Goal: Information Seeking & Learning: Learn about a topic

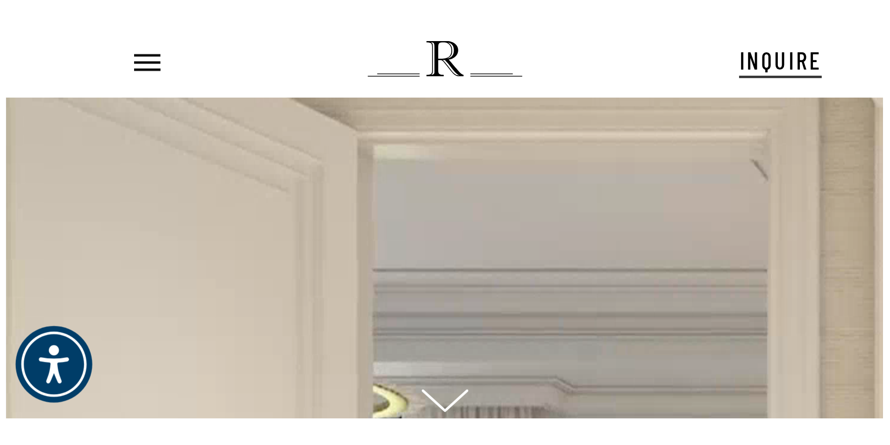
scroll to position [39, 0]
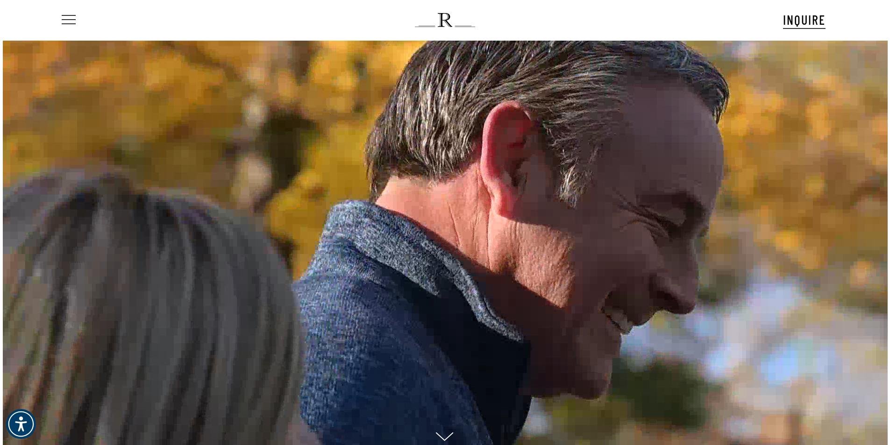
click at [73, 20] on span "Navigation Menu" at bounding box center [69, 20] width 10 height 13
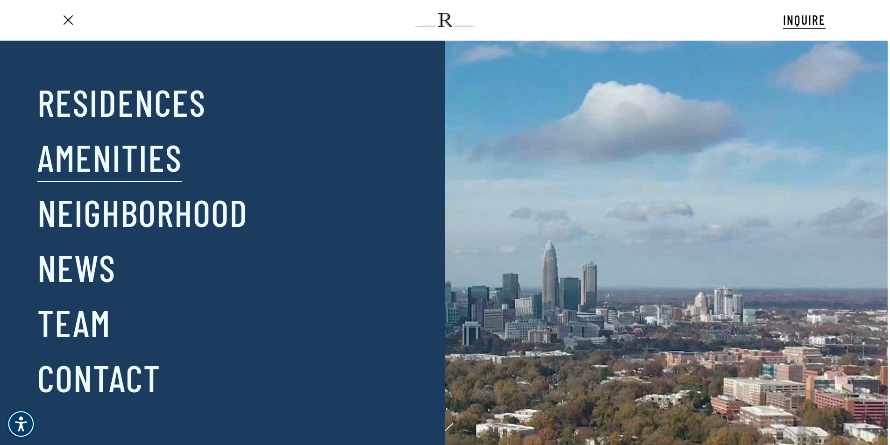
scroll to position [187, 0]
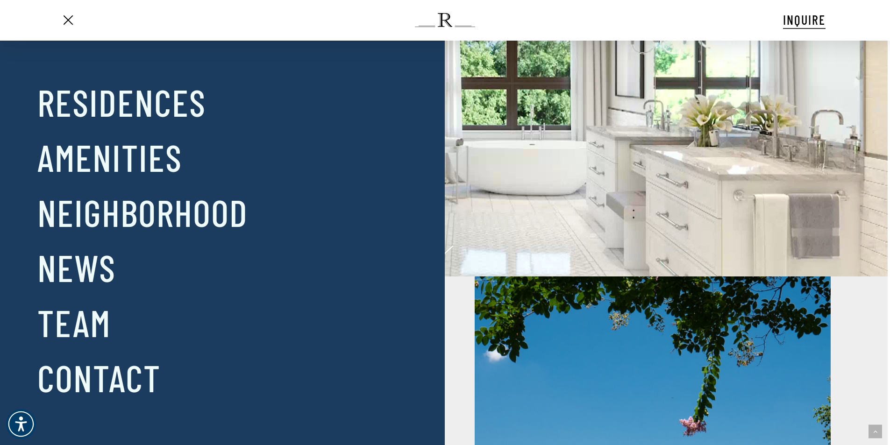
click at [541, 127] on div "Close Menu Residences Amenities Neighborhood News Team Contact" at bounding box center [450, 222] width 900 height 445
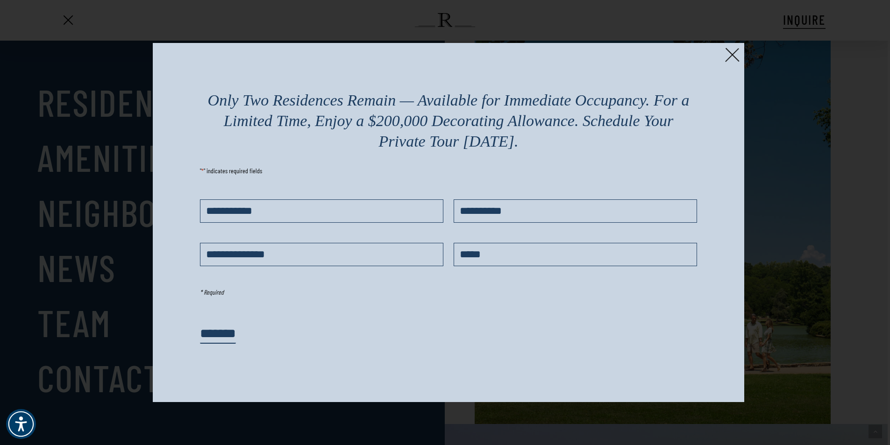
scroll to position [499, 0]
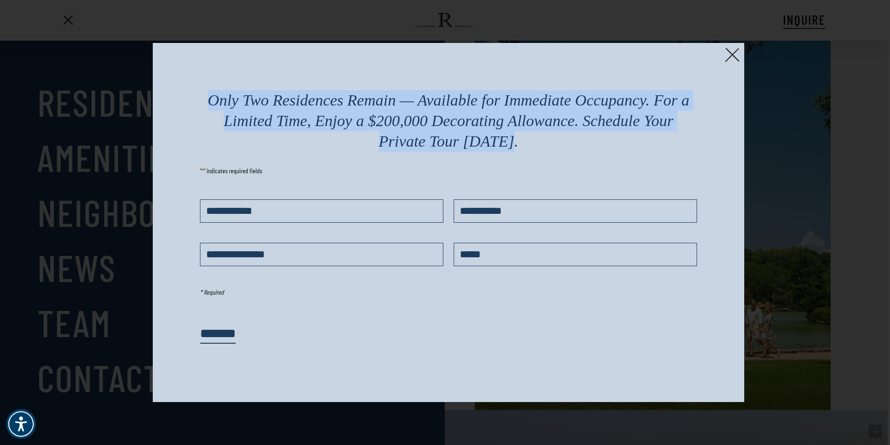
drag, startPoint x: 389, startPoint y: 135, endPoint x: 203, endPoint y: 98, distance: 189.7
click at [203, 98] on h2 "Only Two Residences Remain — Available for Immediate Occupancy. For a Limited T…" at bounding box center [448, 121] width 497 height 62
click at [738, 52] on img at bounding box center [732, 55] width 14 height 14
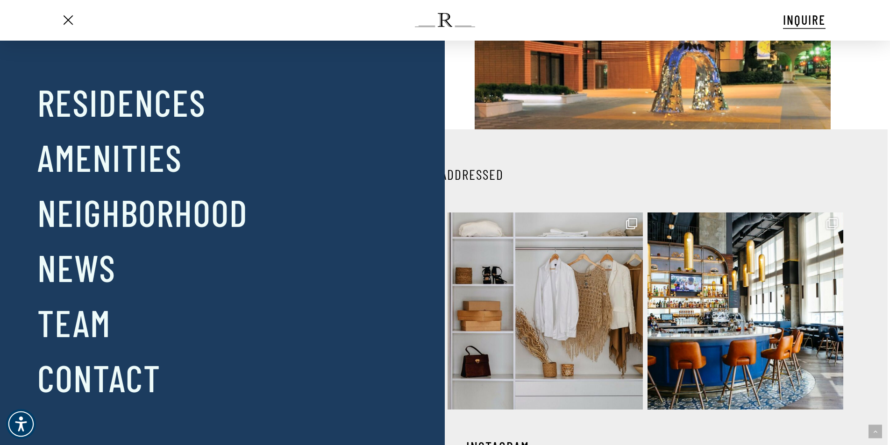
scroll to position [2368, 0]
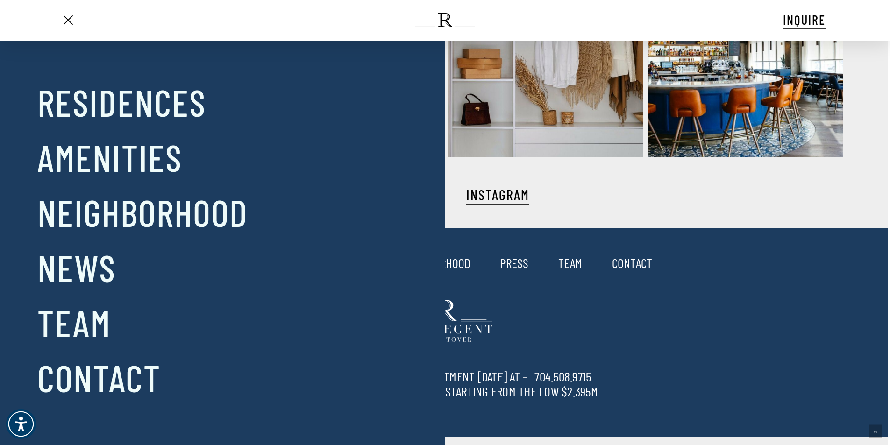
click at [628, 321] on div "Close Menu Residences Amenities Neighborhood News Team Contact" at bounding box center [450, 222] width 900 height 445
click at [68, 23] on span "Navigation Menu" at bounding box center [69, 20] width 10 height 13
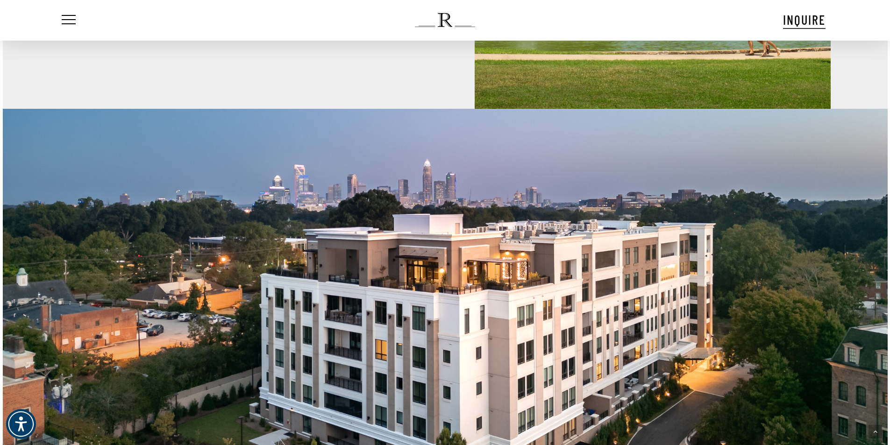
scroll to position [925, 0]
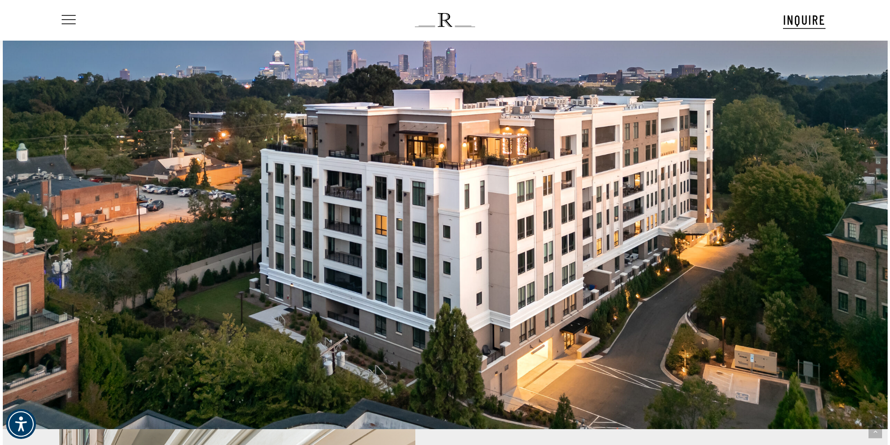
click at [66, 17] on span "Navigation Menu" at bounding box center [69, 20] width 10 height 13
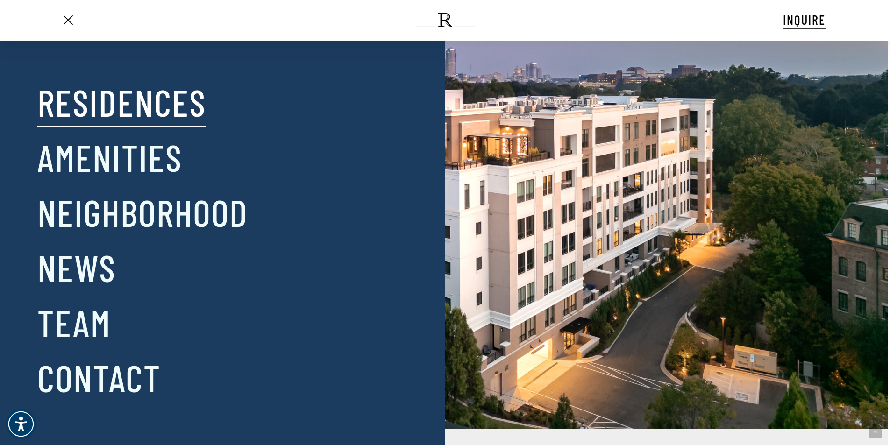
click at [106, 107] on link "Residences" at bounding box center [121, 102] width 169 height 49
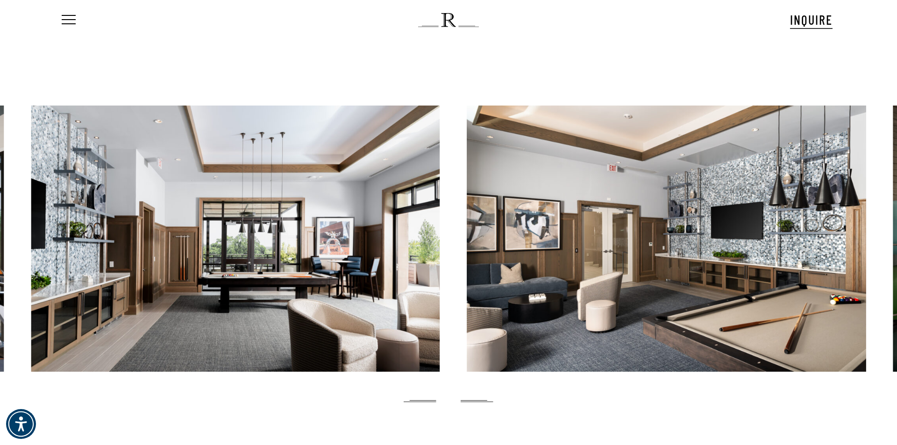
click at [454, 240] on div at bounding box center [479, 239] width 897 height 266
click at [453, 226] on div at bounding box center [479, 239] width 897 height 266
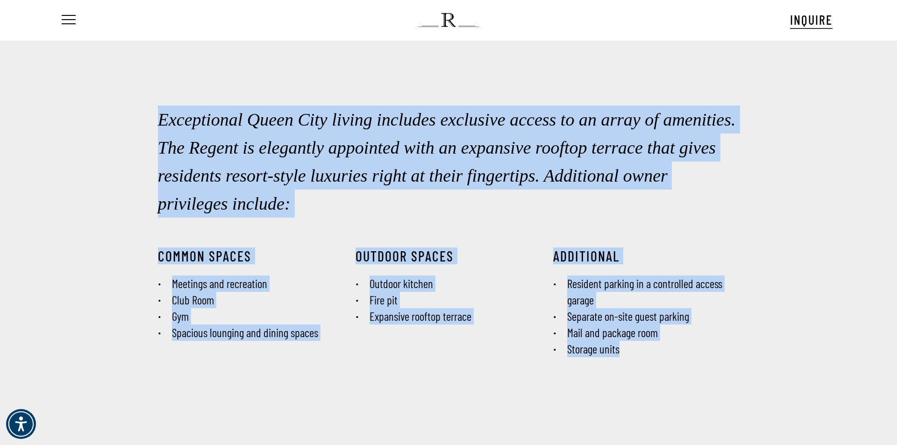
drag, startPoint x: 151, startPoint y: 256, endPoint x: 715, endPoint y: 352, distance: 571.9
click at [715, 352] on div "Exceptional Queen City living includes exclusive access to an array of amenitie…" at bounding box center [448, 243] width 897 height 294
click at [715, 352] on li "Storage units" at bounding box center [646, 349] width 186 height 16
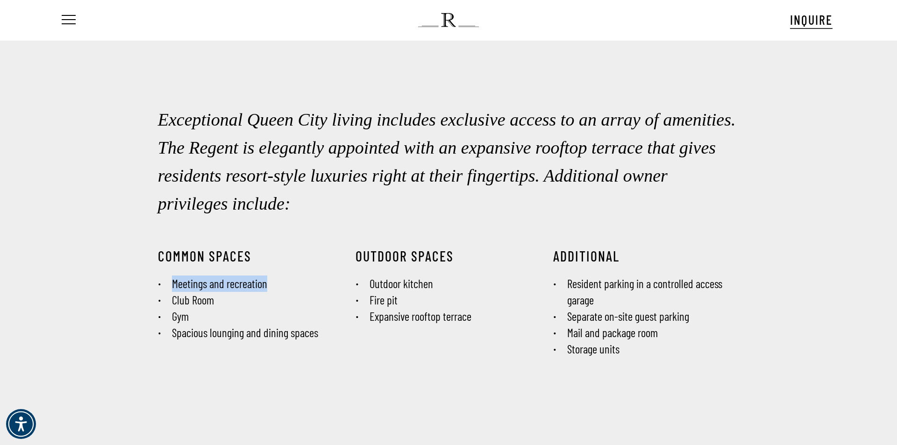
drag, startPoint x: 172, startPoint y: 286, endPoint x: 275, endPoint y: 287, distance: 103.3
click at [275, 287] on li "Meetings and recreation" at bounding box center [251, 284] width 186 height 16
drag, startPoint x: 175, startPoint y: 301, endPoint x: 213, endPoint y: 301, distance: 38.3
click at [213, 301] on li "Club Room" at bounding box center [251, 300] width 186 height 16
drag, startPoint x: 175, startPoint y: 319, endPoint x: 194, endPoint y: 318, distance: 18.7
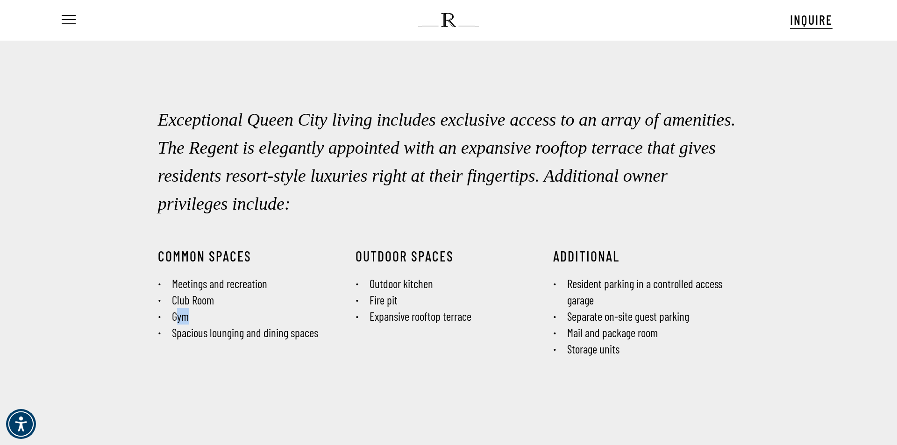
click at [194, 318] on li "Gym" at bounding box center [251, 317] width 186 height 16
drag, startPoint x: 173, startPoint y: 335, endPoint x: 320, endPoint y: 337, distance: 147.3
click at [320, 337] on li "Spacious lounging and dining spaces" at bounding box center [251, 333] width 186 height 16
click at [264, 340] on li "Spacious lounging and dining spaces" at bounding box center [251, 333] width 186 height 16
drag, startPoint x: 462, startPoint y: 316, endPoint x: 366, endPoint y: 312, distance: 96.9
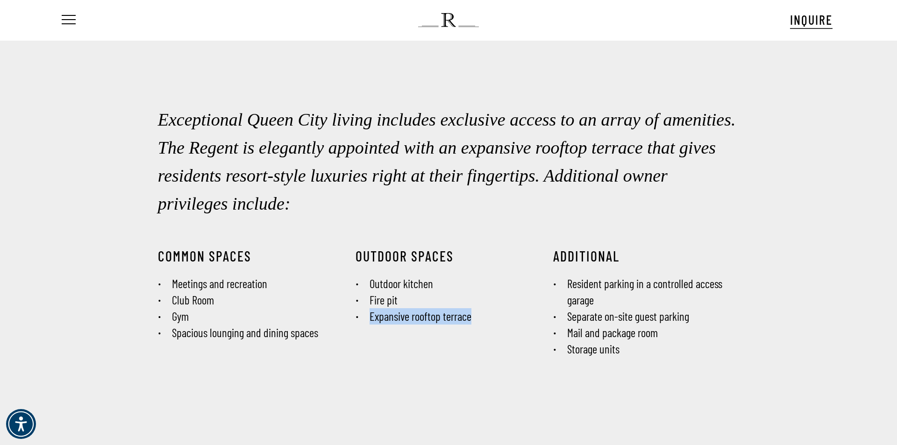
click at [366, 312] on li "Expansive rooftop terrace" at bounding box center [449, 317] width 186 height 16
drag, startPoint x: 400, startPoint y: 299, endPoint x: 353, endPoint y: 298, distance: 47.2
click at [353, 298] on div "OUTDOOR SPACES Outdoor kitchen Fire pit Expansive rooftop terrace" at bounding box center [449, 310] width 198 height 124
click at [438, 345] on div "OUTDOOR SPACES Outdoor kitchen Fire pit Expansive rooftop terrace" at bounding box center [449, 310] width 198 height 124
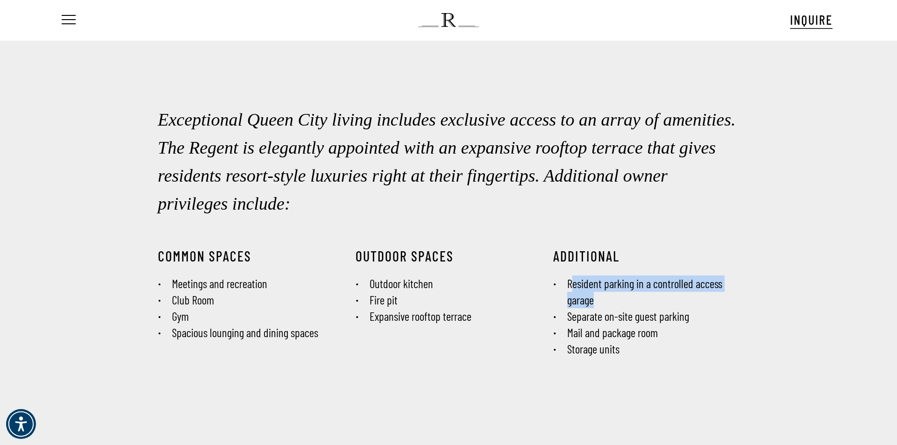
drag, startPoint x: 571, startPoint y: 283, endPoint x: 693, endPoint y: 299, distance: 123.1
click at [693, 299] on li "Resident parking in a controlled access garage" at bounding box center [646, 292] width 186 height 33
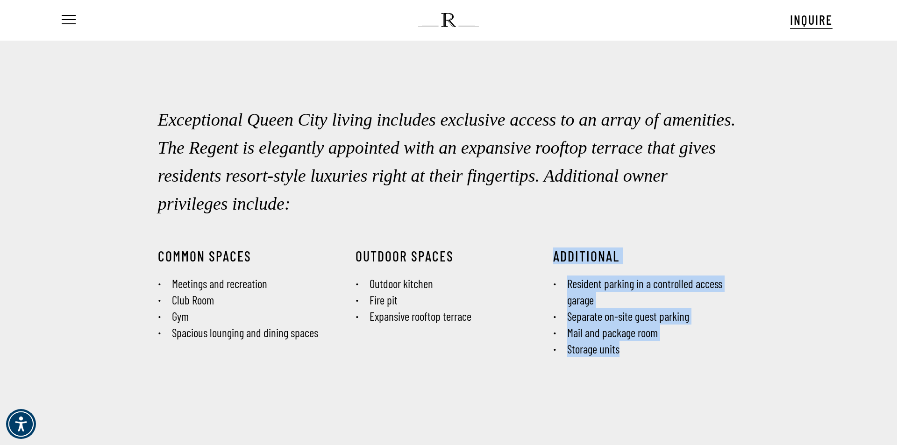
drag, startPoint x: 623, startPoint y: 353, endPoint x: 546, endPoint y: 347, distance: 76.9
click at [546, 347] on div "COMMON SPACES Meetings and recreation Club Room Gym Spacious lounging and dinin…" at bounding box center [448, 310] width 593 height 124
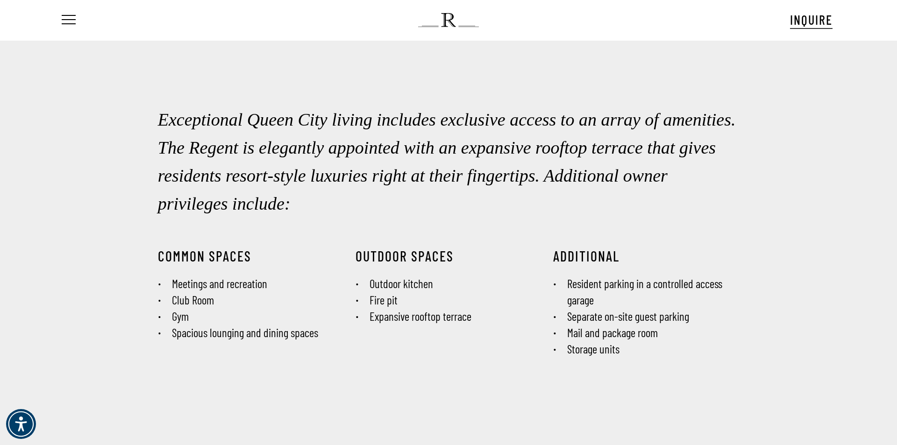
click at [456, 349] on div "OUTDOOR SPACES Outdoor kitchen Fire pit Expansive rooftop terrace" at bounding box center [449, 310] width 198 height 124
